Goal: Navigation & Orientation: Find specific page/section

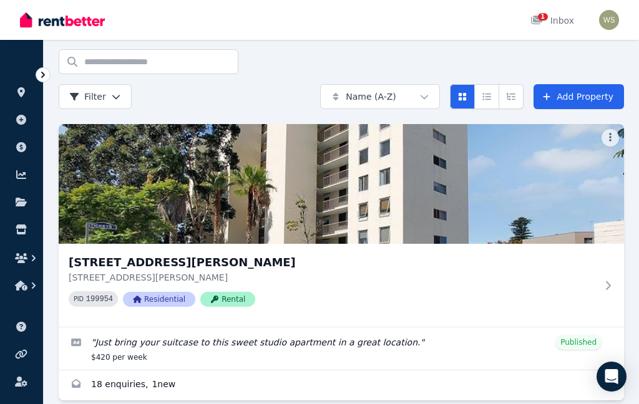
scroll to position [64, 0]
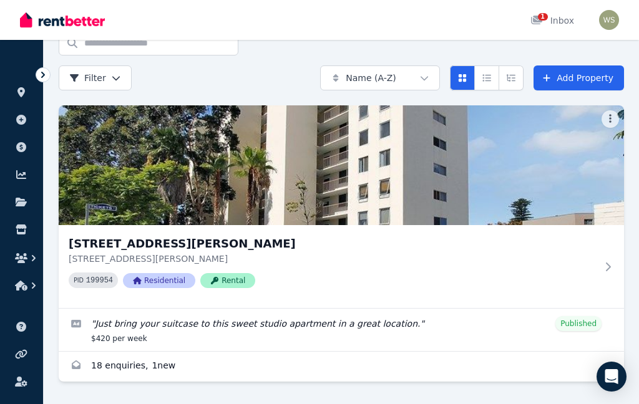
click at [225, 364] on link "Enquiries for 3/60 Forrest Avenue, East Perth" at bounding box center [341, 367] width 565 height 30
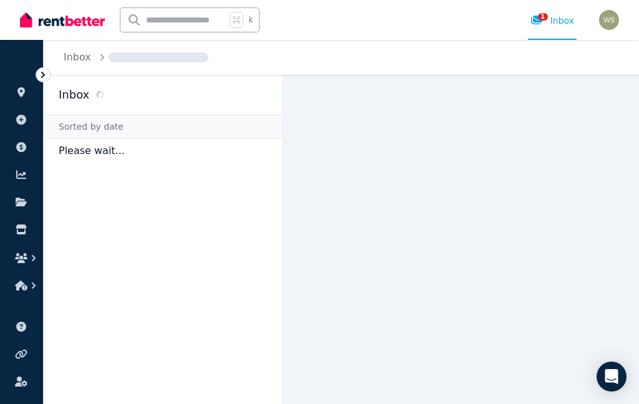
scroll to position [50, 0]
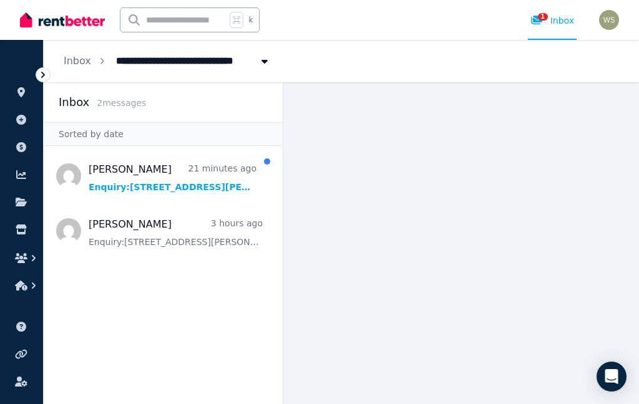
click at [227, 206] on span "Message list" at bounding box center [163, 231] width 239 height 50
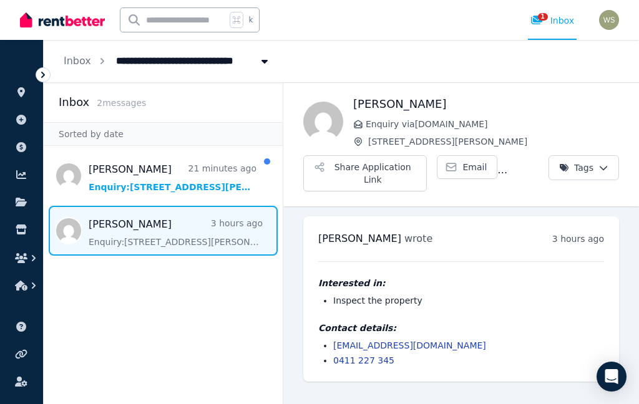
scroll to position [50, 0]
click at [566, 270] on div "Interested in: Inspect the property Contact details: [EMAIL_ADDRESS][DOMAIN_NAM…" at bounding box center [461, 313] width 286 height 105
click at [555, 27] on link "1 Inbox" at bounding box center [552, 20] width 49 height 40
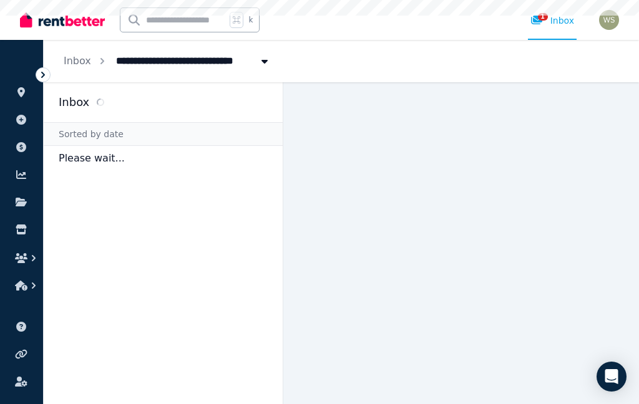
click at [550, 67] on div "**********" at bounding box center [341, 61] width 595 height 42
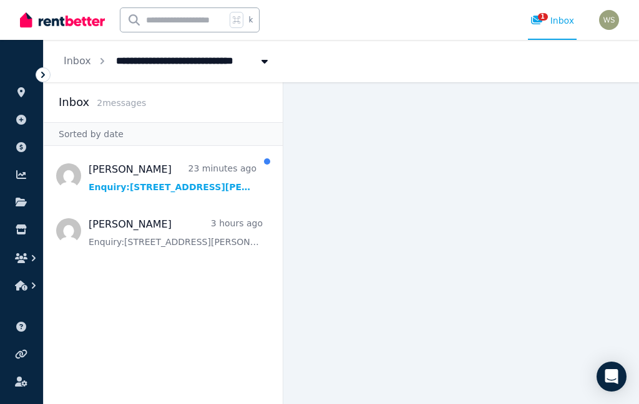
click at [557, 74] on div "**********" at bounding box center [341, 61] width 595 height 42
click at [542, 72] on div "**********" at bounding box center [341, 61] width 595 height 42
click at [207, 198] on span "Message list" at bounding box center [163, 176] width 239 height 50
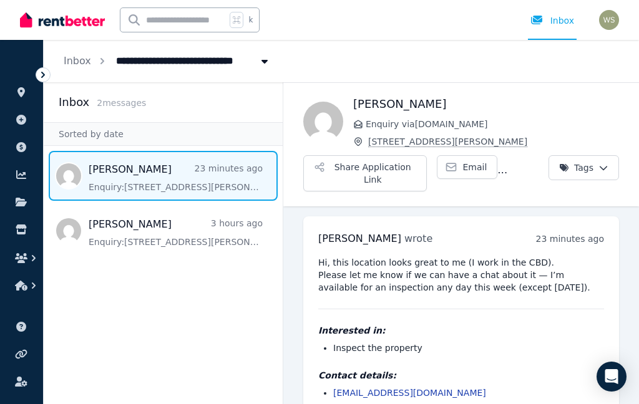
click at [165, 23] on input "text" at bounding box center [172, 20] width 105 height 24
type input "**********"
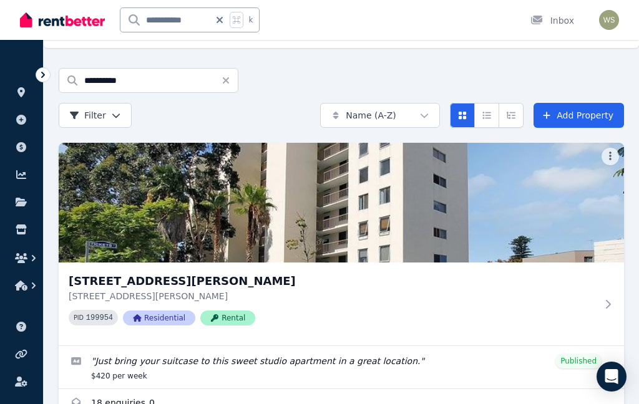
scroll to position [64, 0]
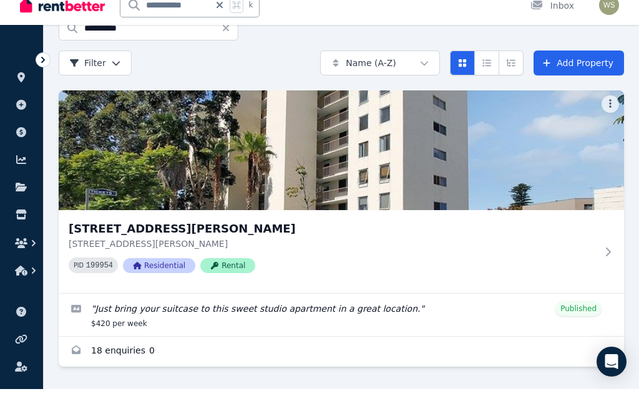
click at [545, 167] on img at bounding box center [341, 165] width 565 height 120
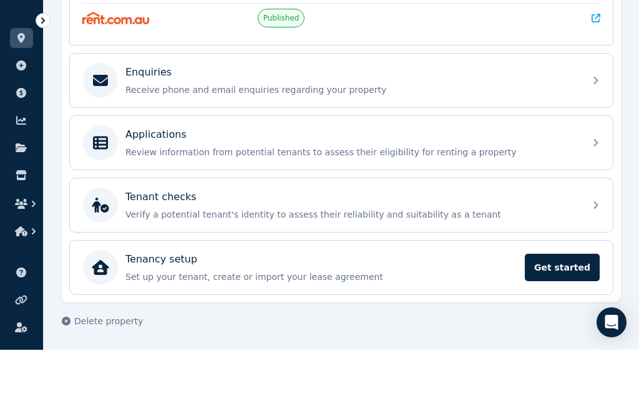
scroll to position [340, 0]
click at [603, 190] on icon at bounding box center [595, 197] width 15 height 15
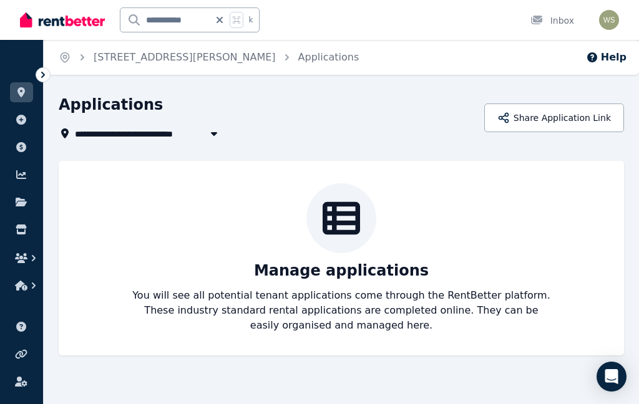
click at [361, 236] on div at bounding box center [341, 218] width 70 height 70
click at [351, 241] on div at bounding box center [341, 218] width 70 height 70
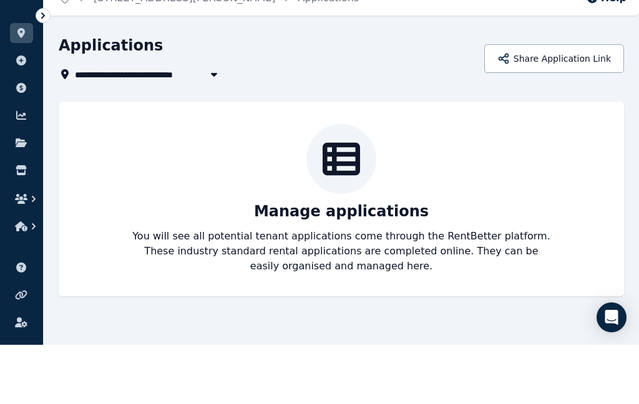
click at [359, 183] on div at bounding box center [341, 218] width 70 height 70
click at [579, 104] on button "Share Application Link" at bounding box center [554, 118] width 140 height 29
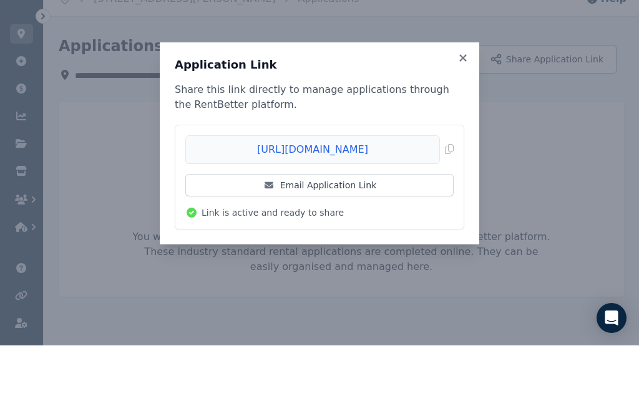
click at [463, 113] on icon at bounding box center [462, 116] width 7 height 7
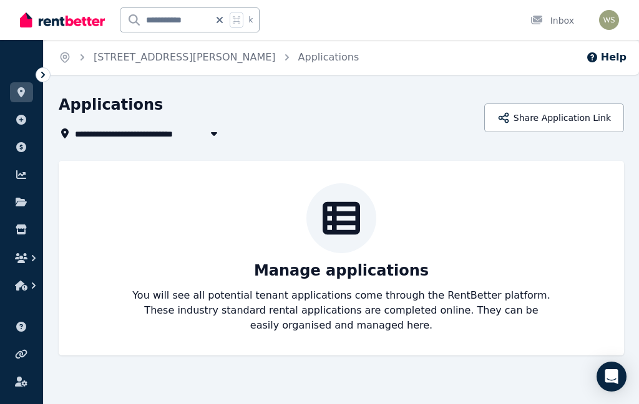
click at [27, 265] on button "button" at bounding box center [21, 258] width 23 height 22
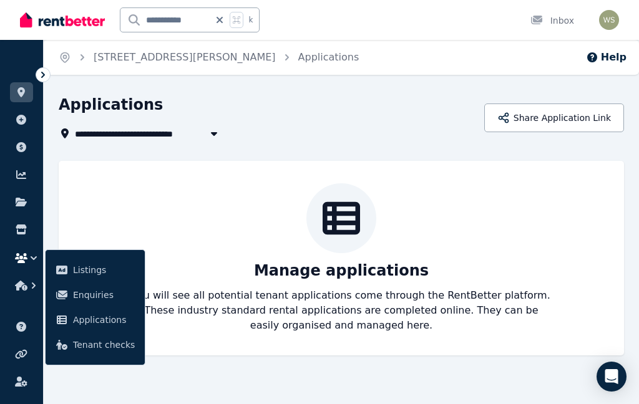
click at [99, 298] on span "Enquiries" at bounding box center [104, 295] width 62 height 15
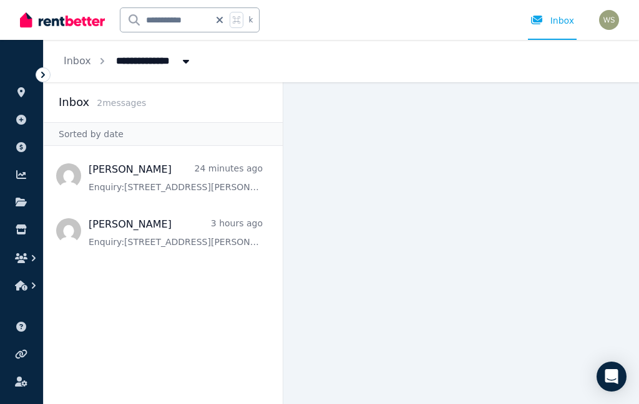
click at [24, 292] on button "button" at bounding box center [21, 286] width 23 height 22
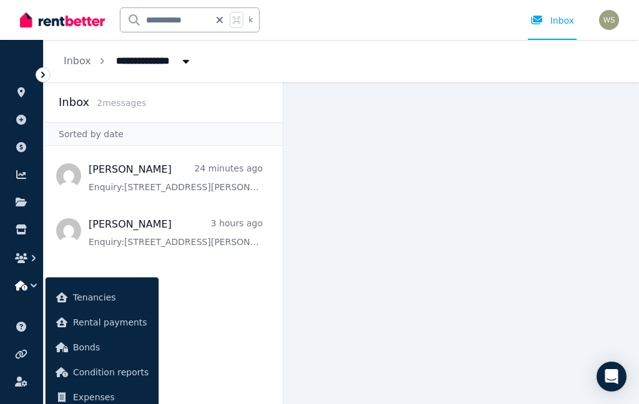
click at [125, 348] on span "Bonds" at bounding box center [110, 347] width 75 height 15
